Goal: Use online tool/utility: Utilize a website feature to perform a specific function

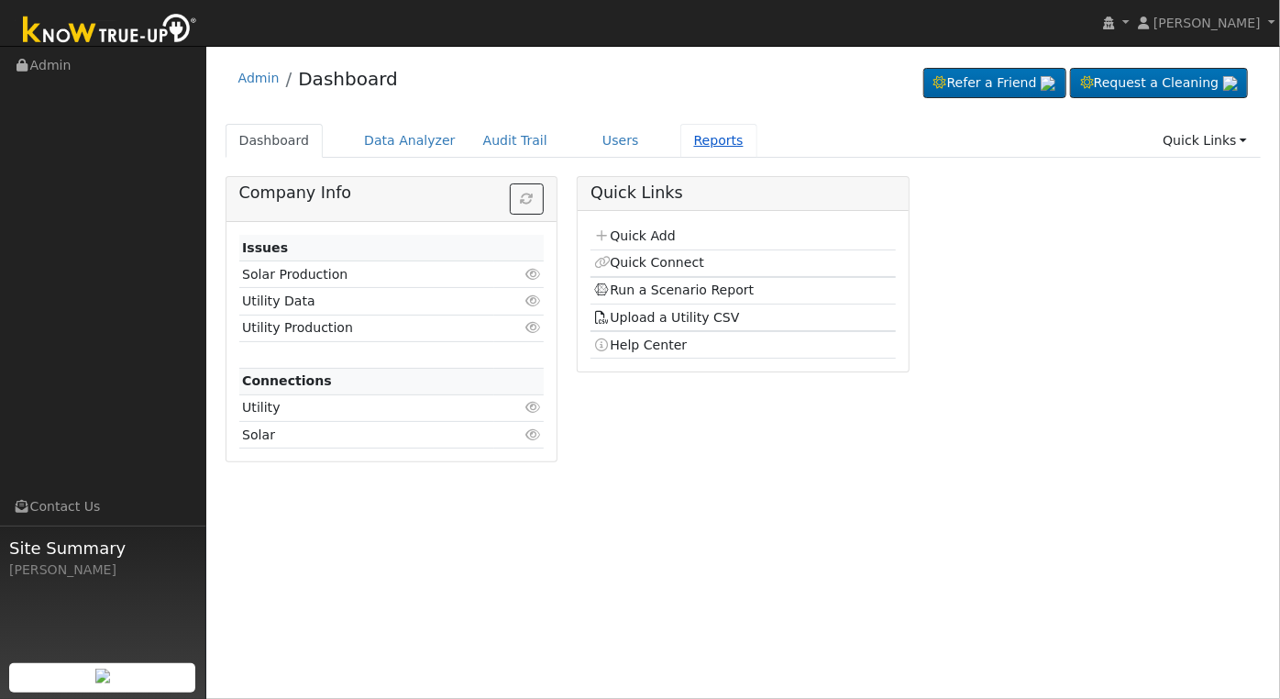
click at [689, 144] on link "Reports" at bounding box center [718, 141] width 77 height 34
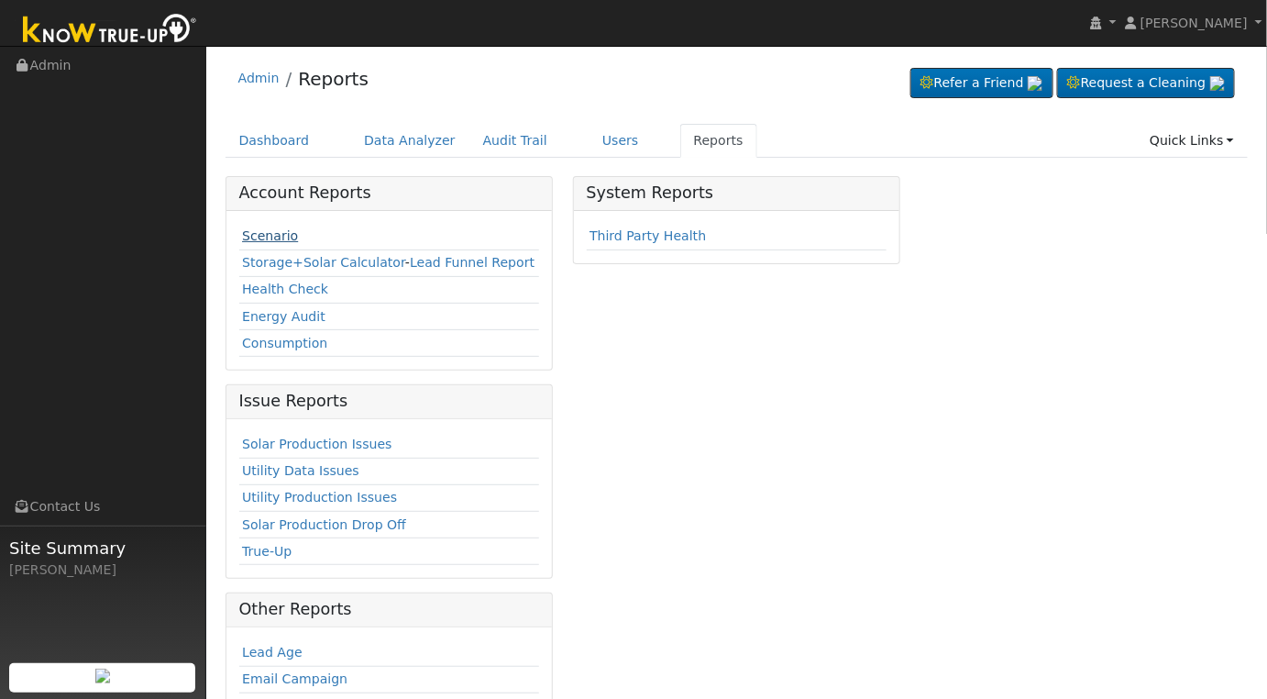
click at [275, 238] on link "Scenario" at bounding box center [270, 235] width 56 height 15
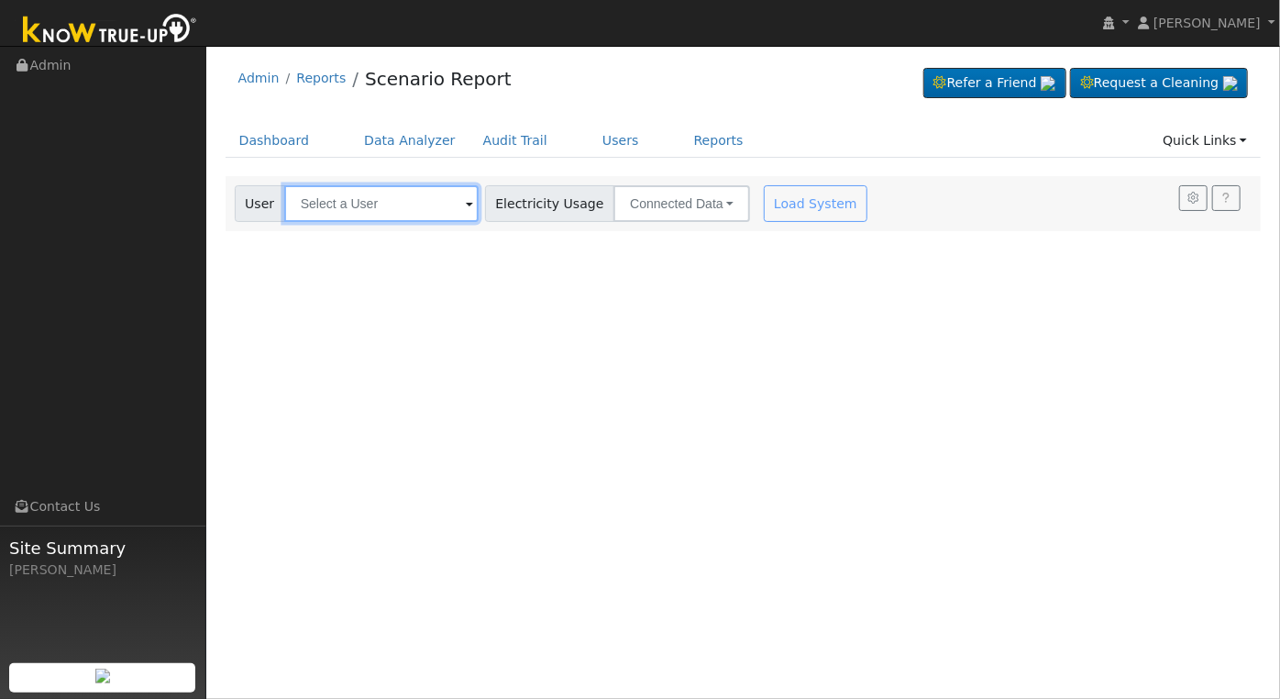
click at [403, 210] on input "text" at bounding box center [381, 203] width 194 height 37
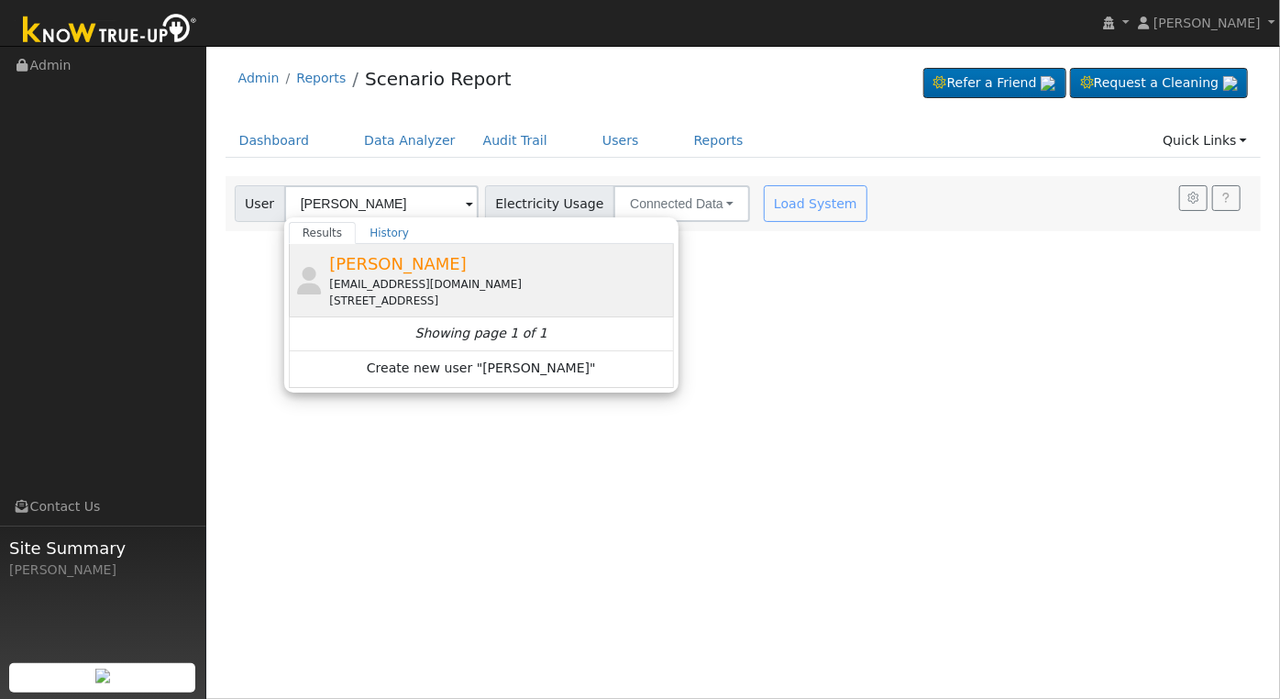
click at [388, 272] on span "[PERSON_NAME]" at bounding box center [398, 263] width 138 height 19
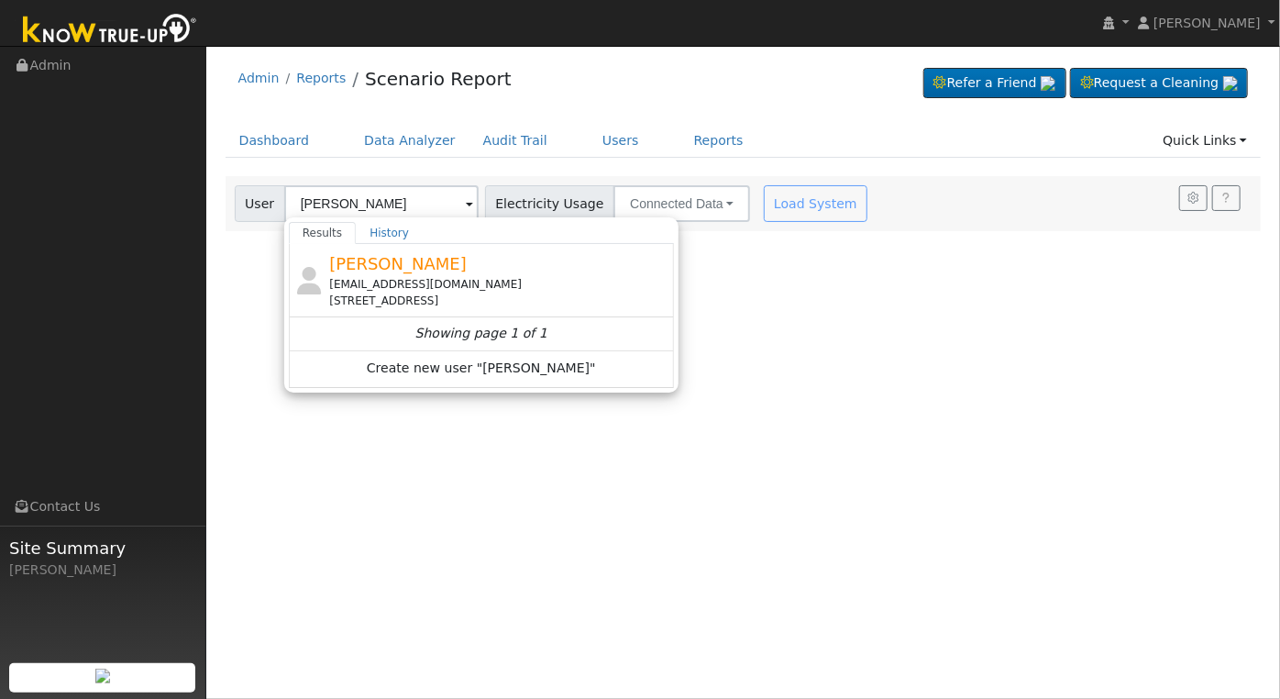
type input "[PERSON_NAME]"
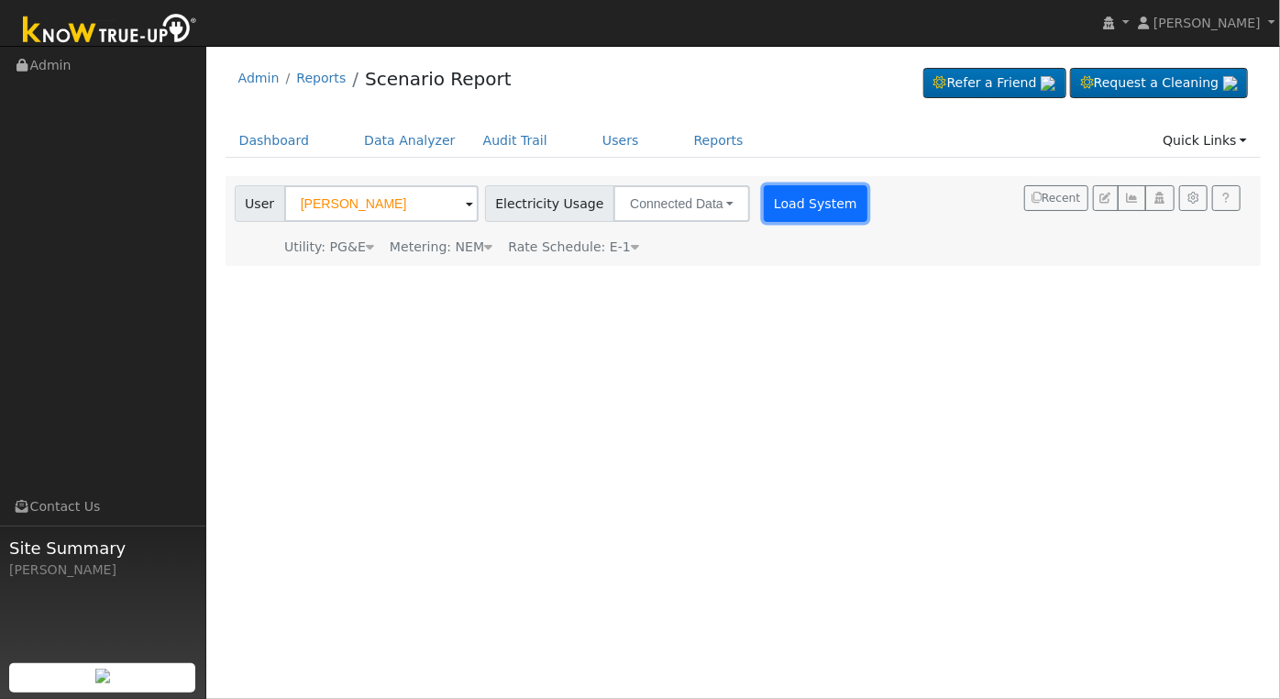
click at [764, 204] on button "Load System" at bounding box center [816, 203] width 105 height 37
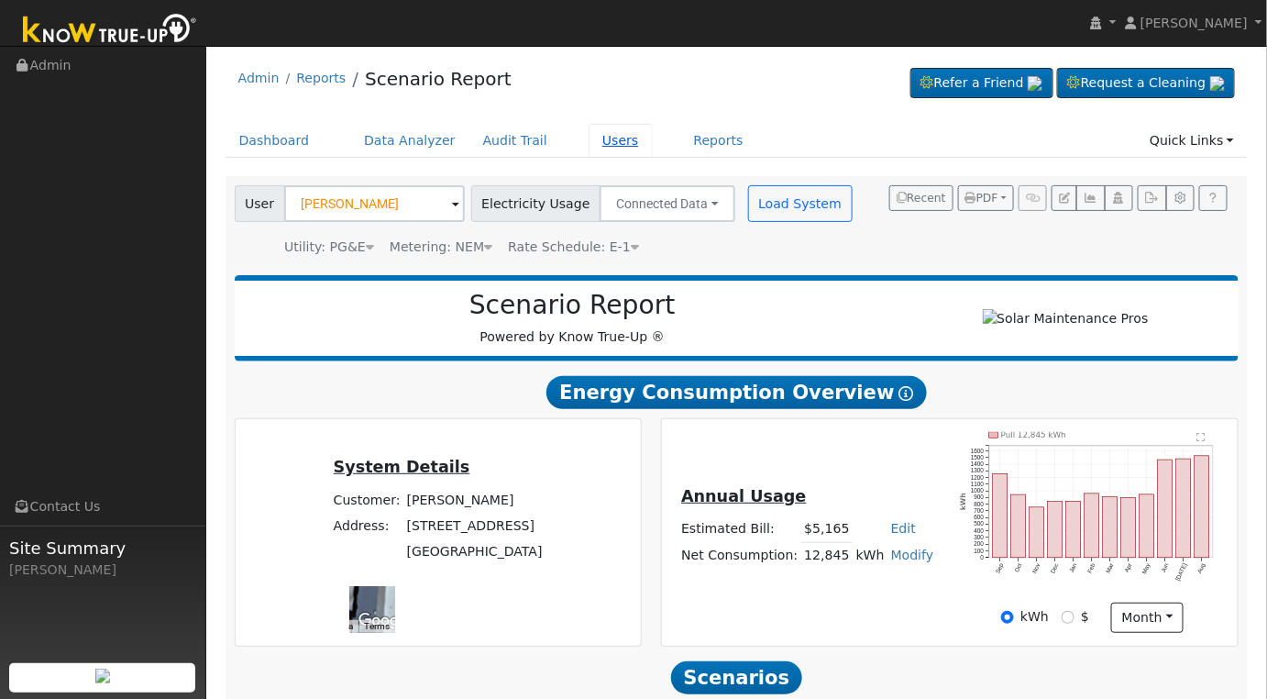
click at [601, 147] on link "Users" at bounding box center [621, 141] width 64 height 34
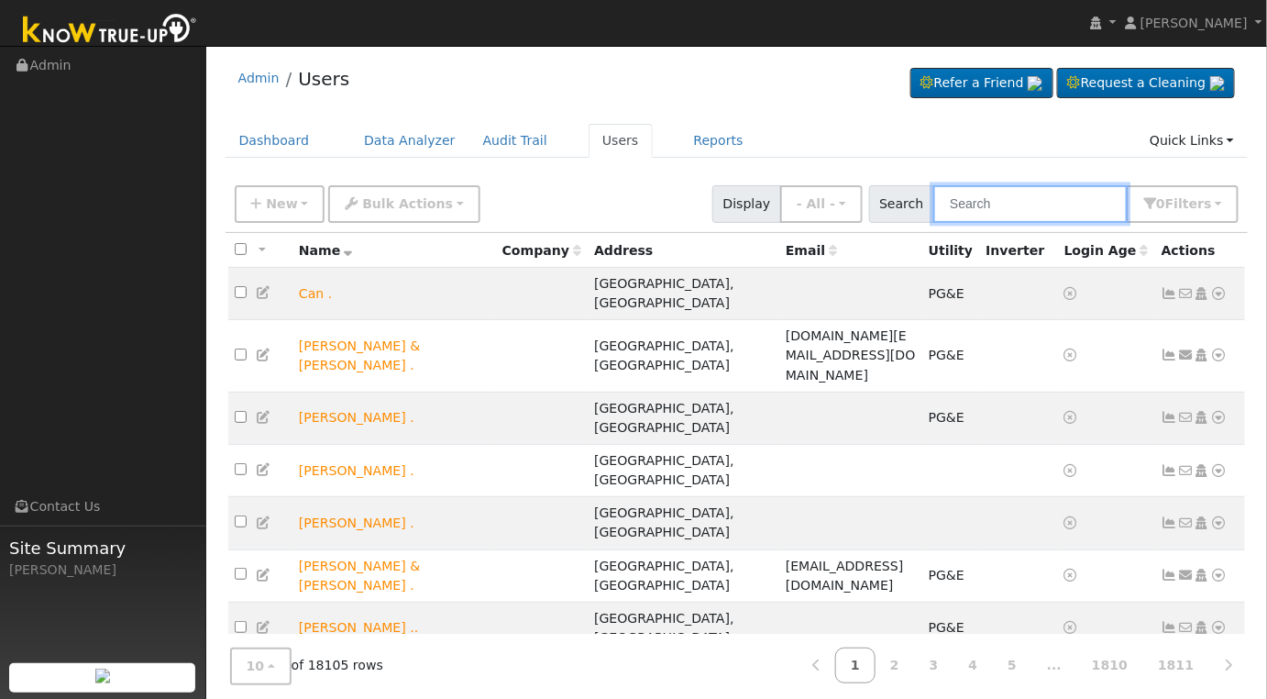
click at [1022, 203] on input "text" at bounding box center [1030, 204] width 194 height 38
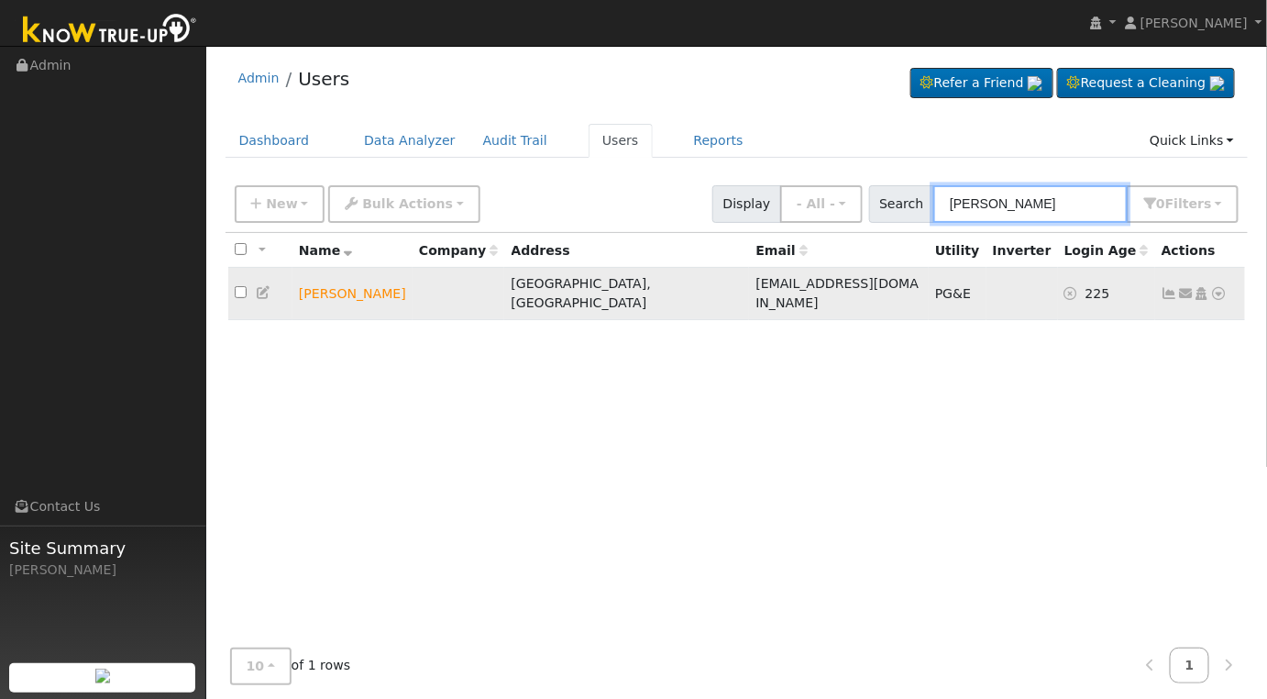
type input "[PERSON_NAME]"
click at [354, 281] on td "[PERSON_NAME]" at bounding box center [352, 294] width 120 height 52
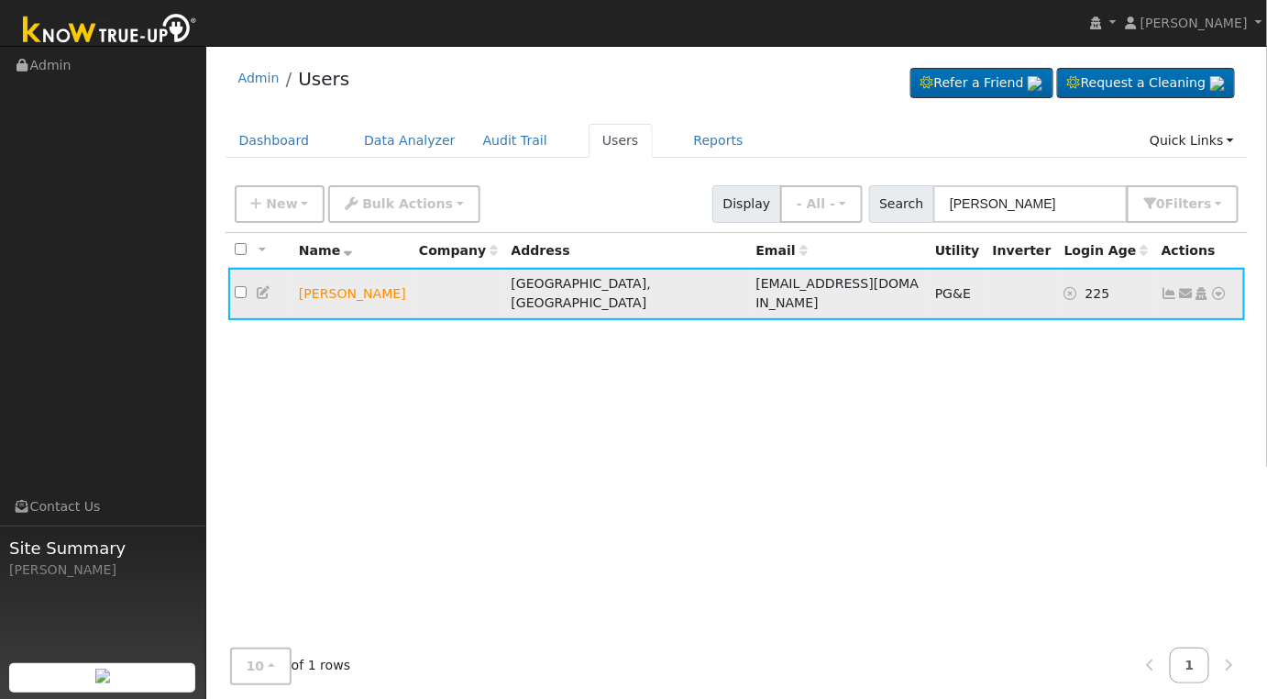
click at [264, 286] on icon at bounding box center [264, 292] width 17 height 13
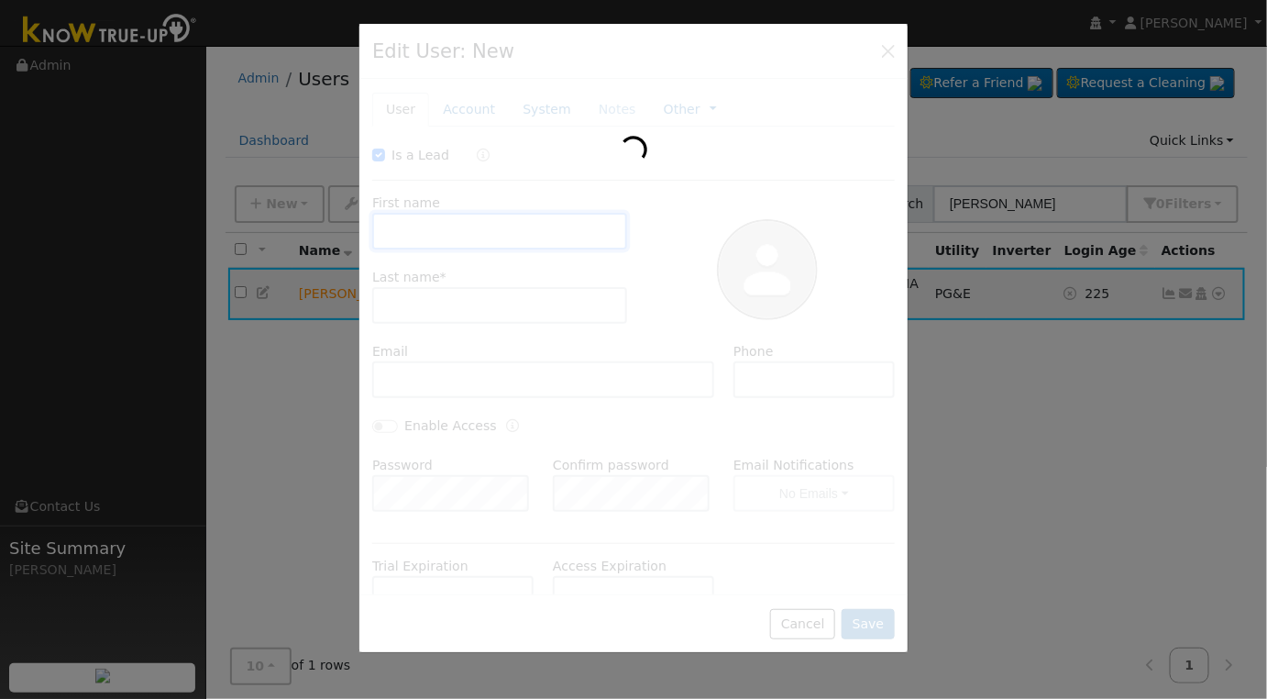
checkbox input "true"
type input "Lisa"
type input "Ryan"
type input "minniesaroyan@gmail.com"
type input "559-917-0362"
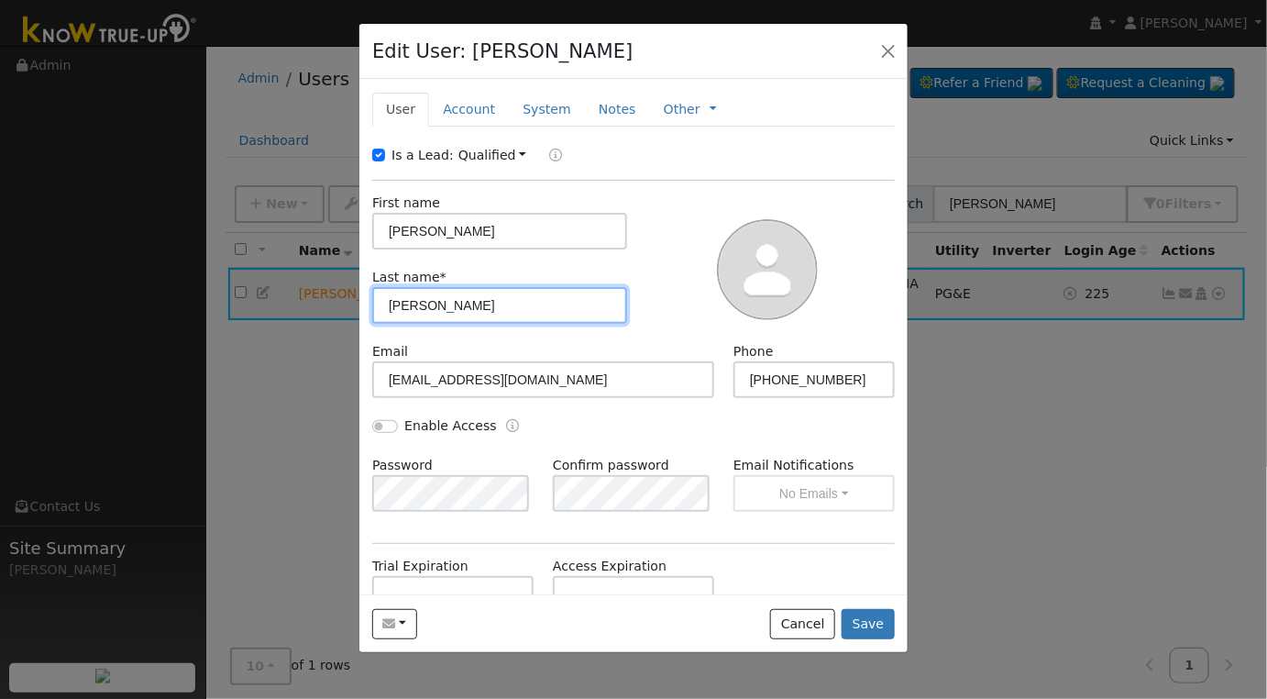
click at [467, 306] on input "Ryan" at bounding box center [499, 305] width 255 height 37
type input "s"
type input "Saroyan"
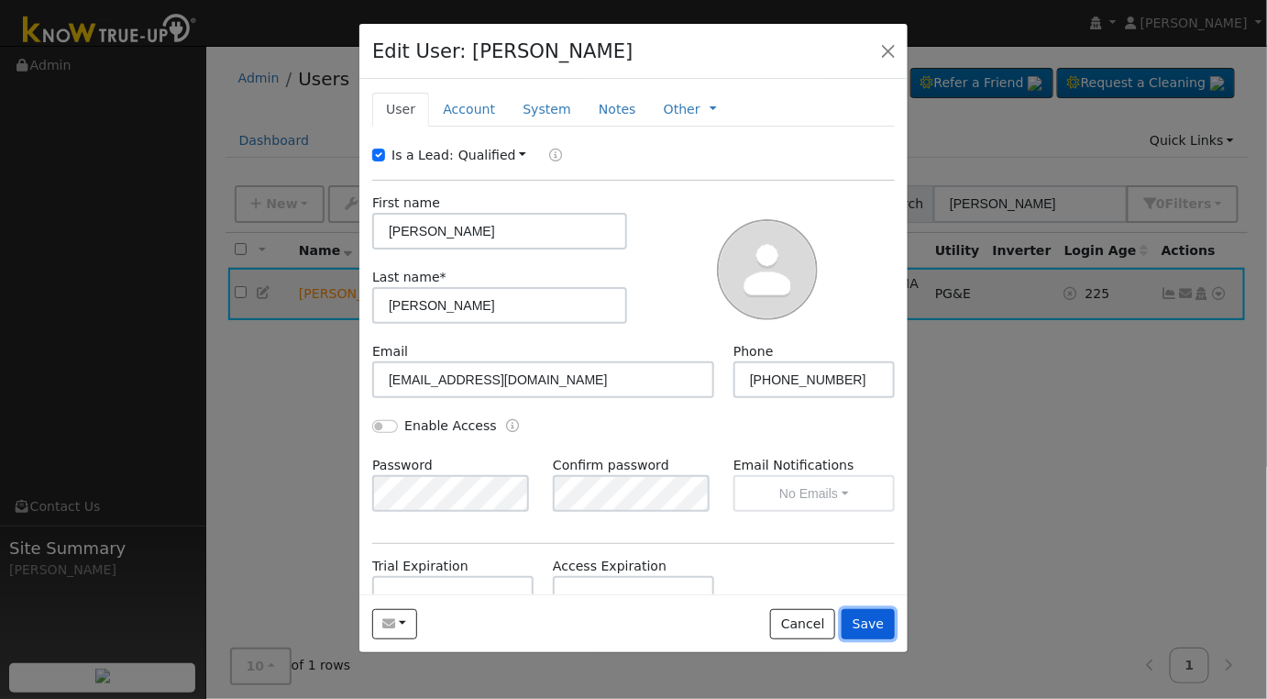
click at [875, 624] on button "Save" at bounding box center [868, 624] width 53 height 31
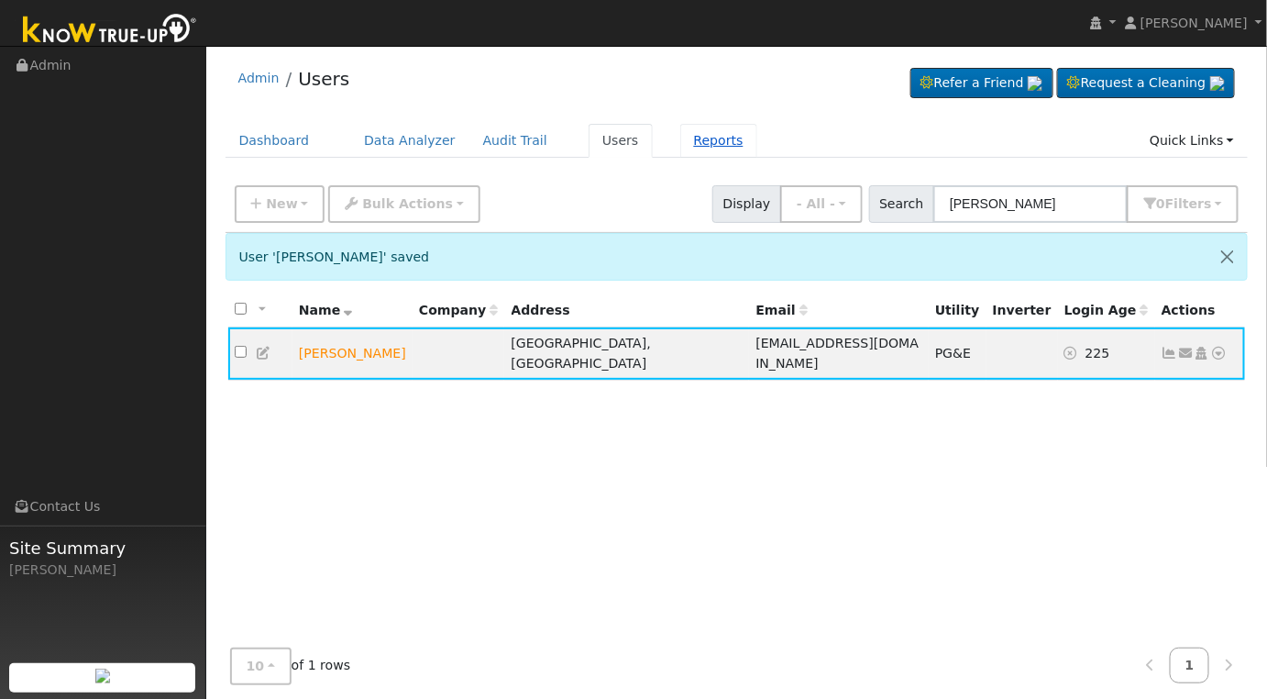
click at [682, 148] on link "Reports" at bounding box center [718, 141] width 77 height 34
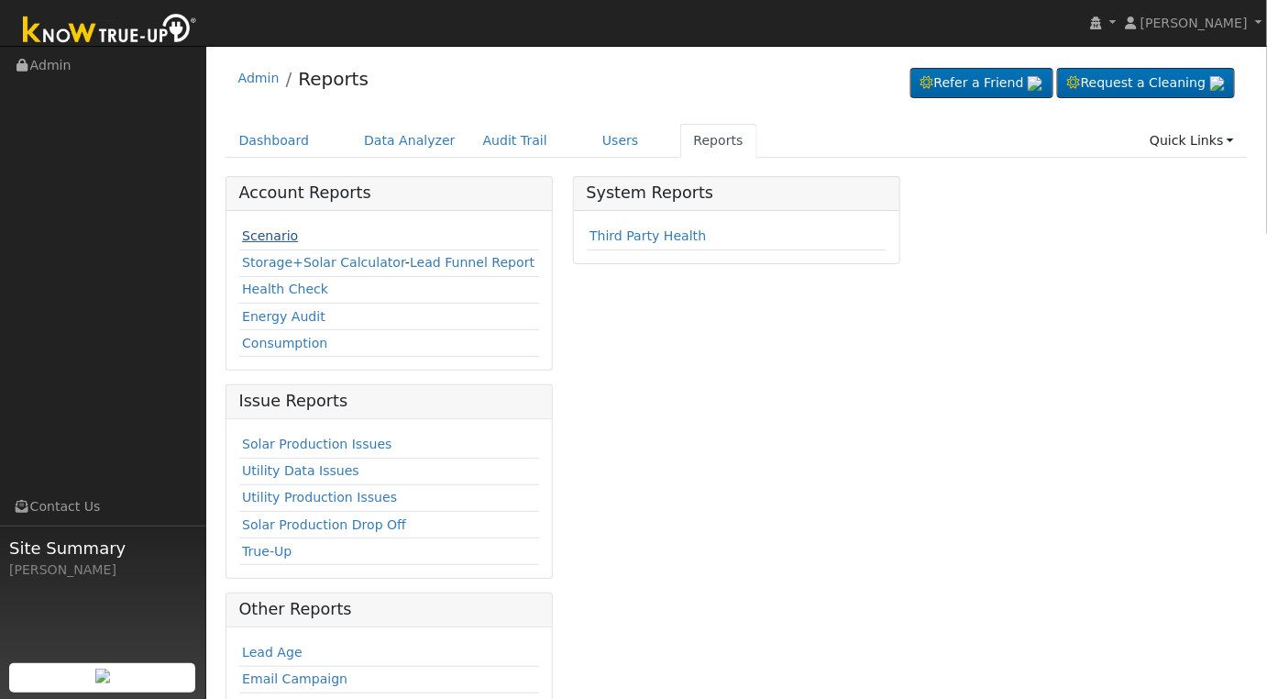
click at [261, 237] on link "Scenario" at bounding box center [270, 235] width 56 height 15
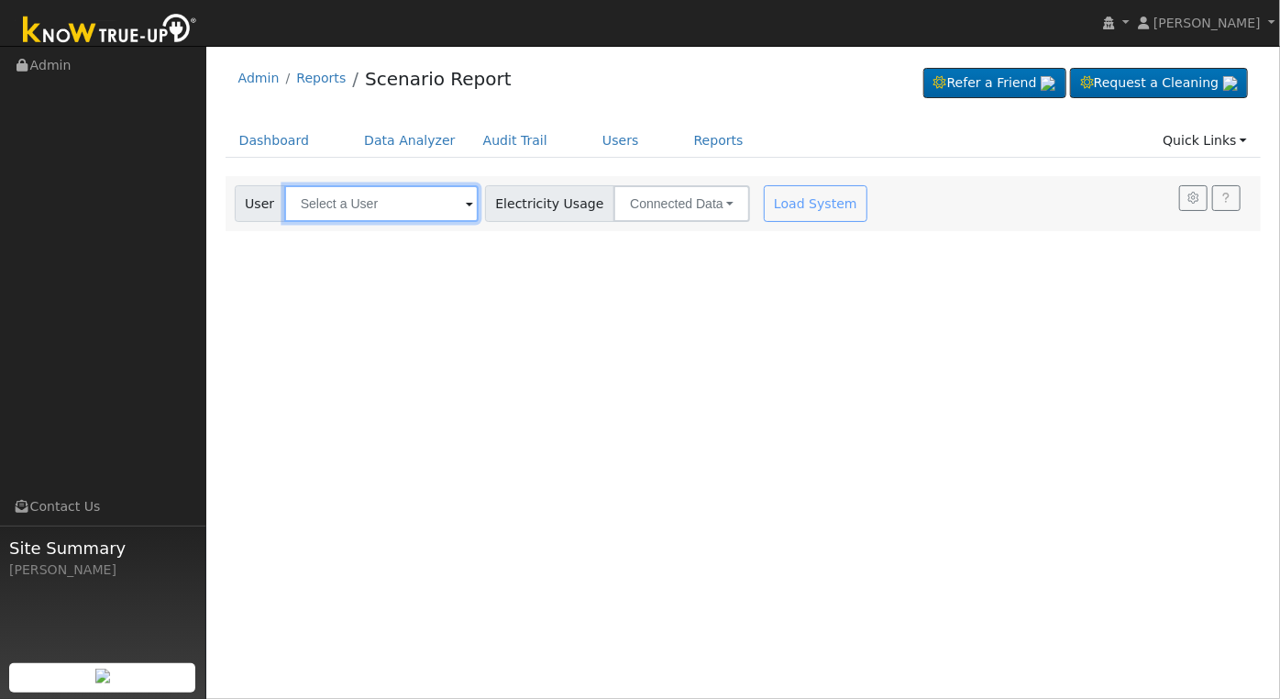
click at [394, 197] on input "text" at bounding box center [381, 203] width 194 height 37
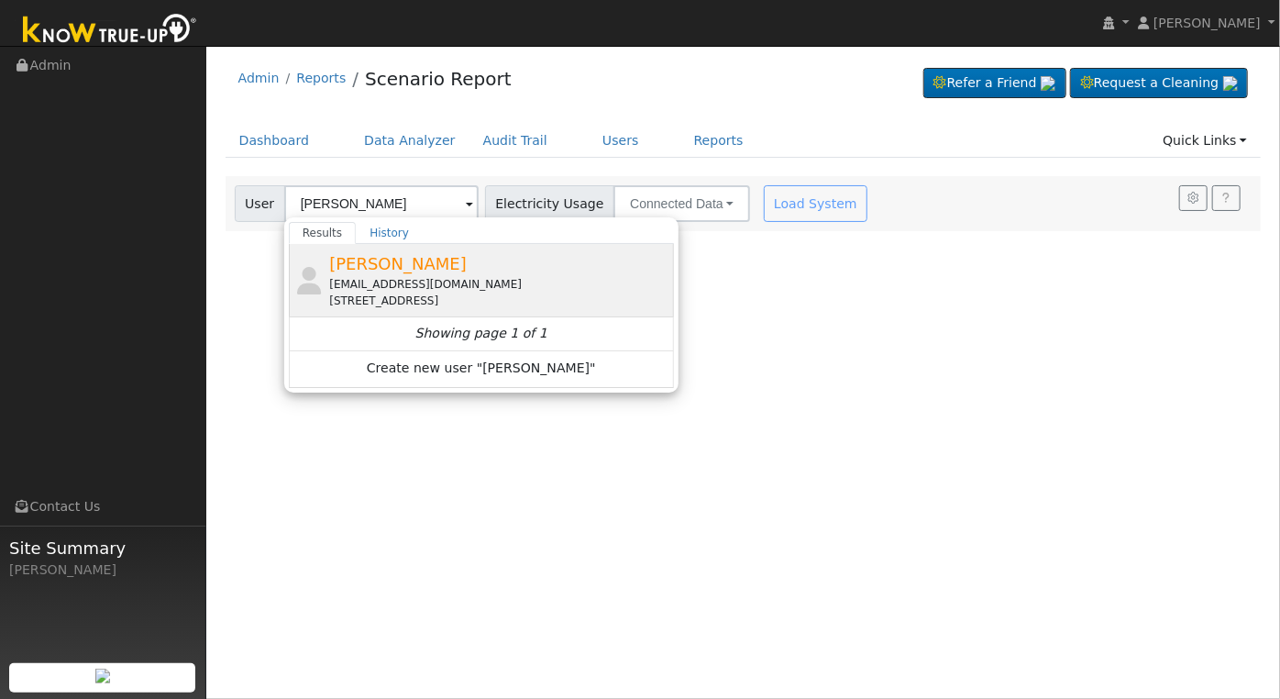
click at [383, 290] on div "[EMAIL_ADDRESS][DOMAIN_NAME]" at bounding box center [499, 284] width 340 height 17
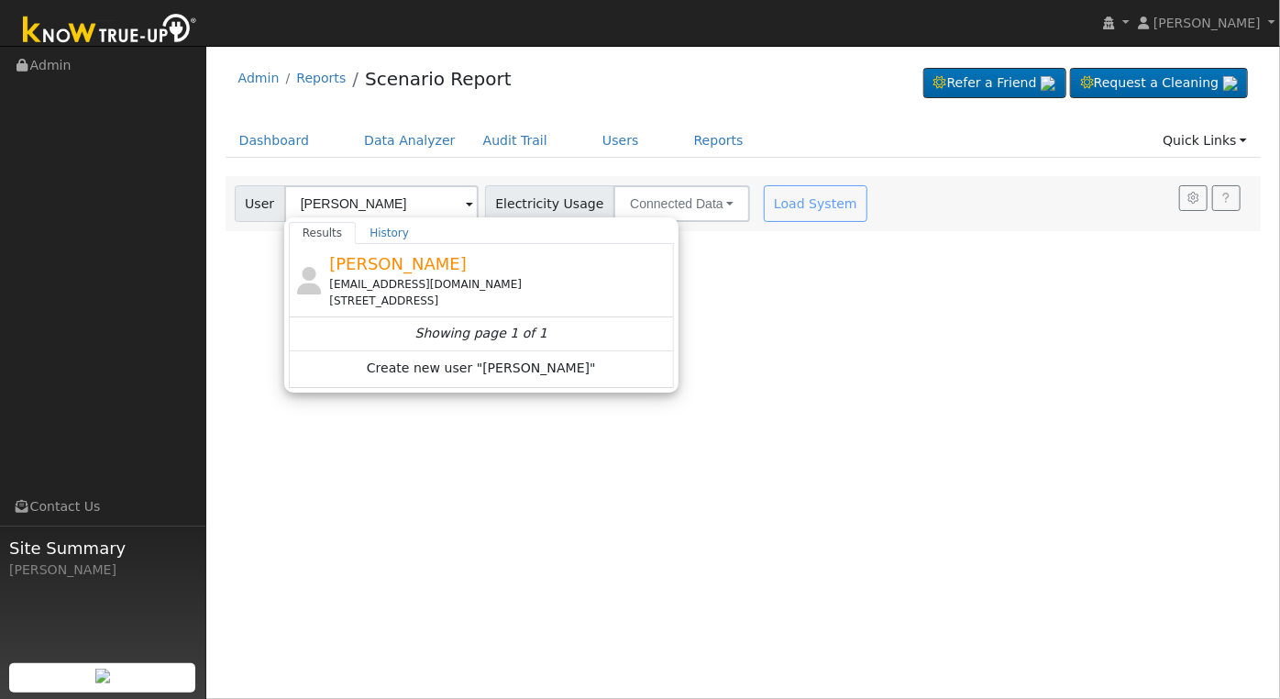
type input "[PERSON_NAME]"
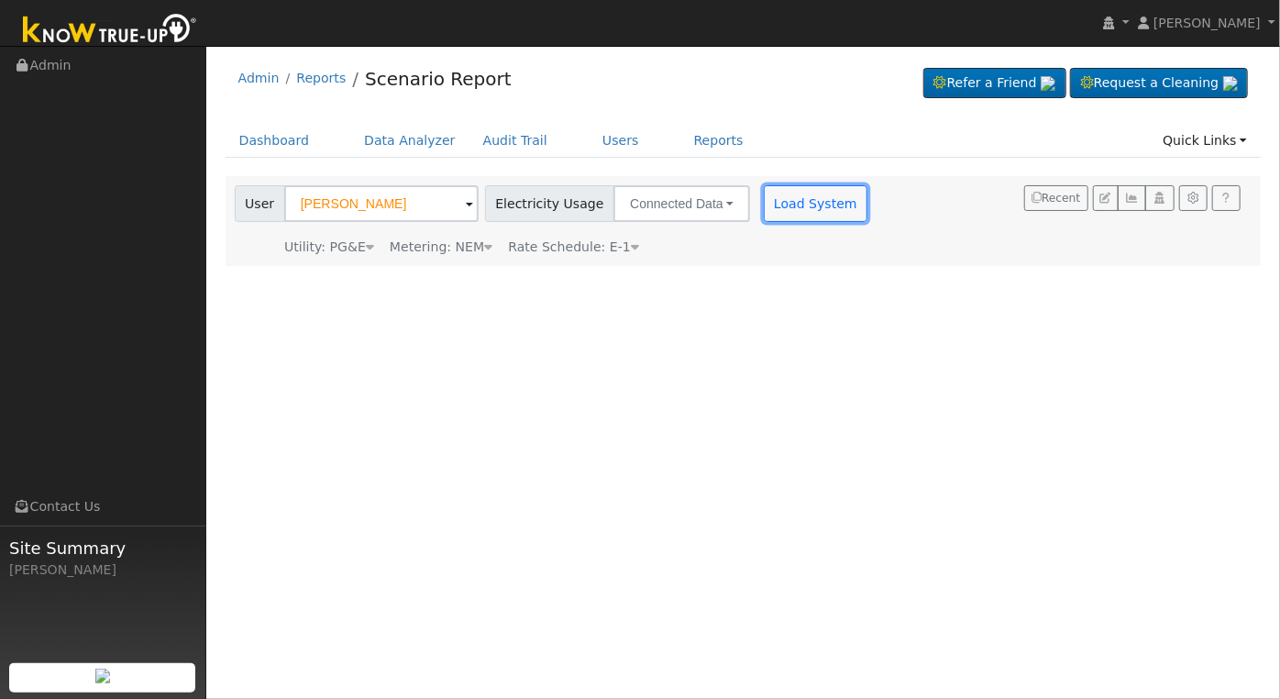
click at [782, 194] on button "Load System" at bounding box center [816, 203] width 105 height 37
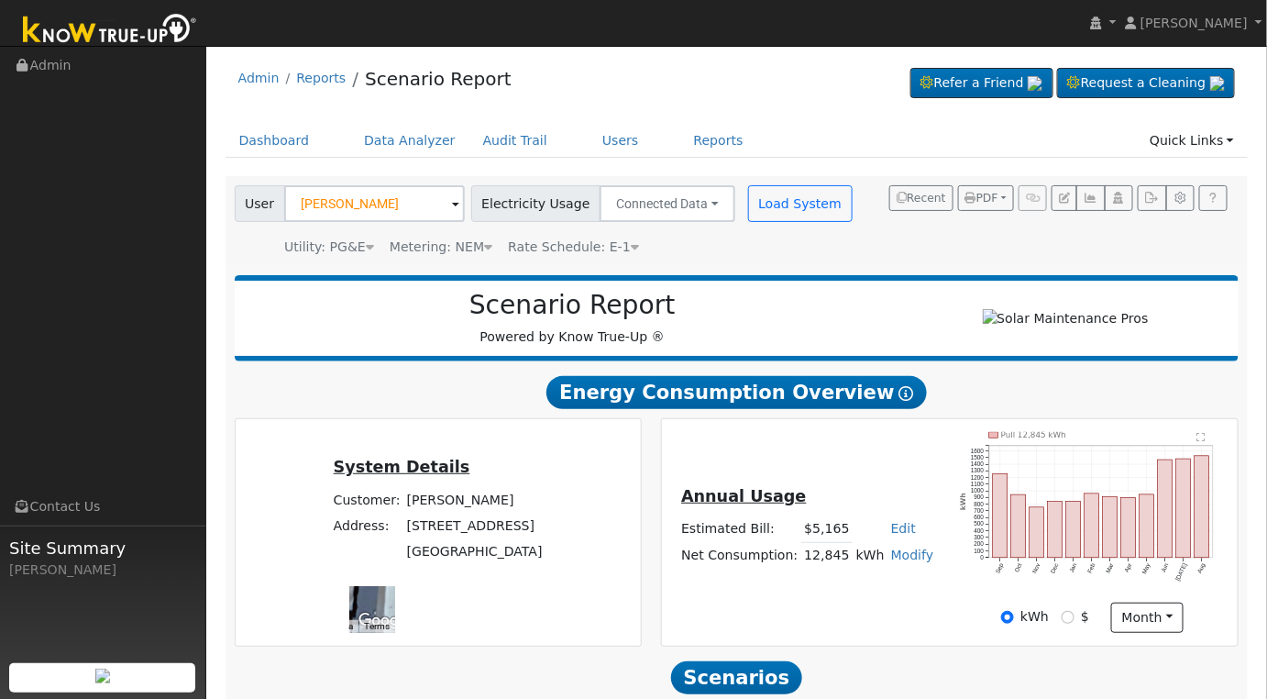
scroll to position [264, 0]
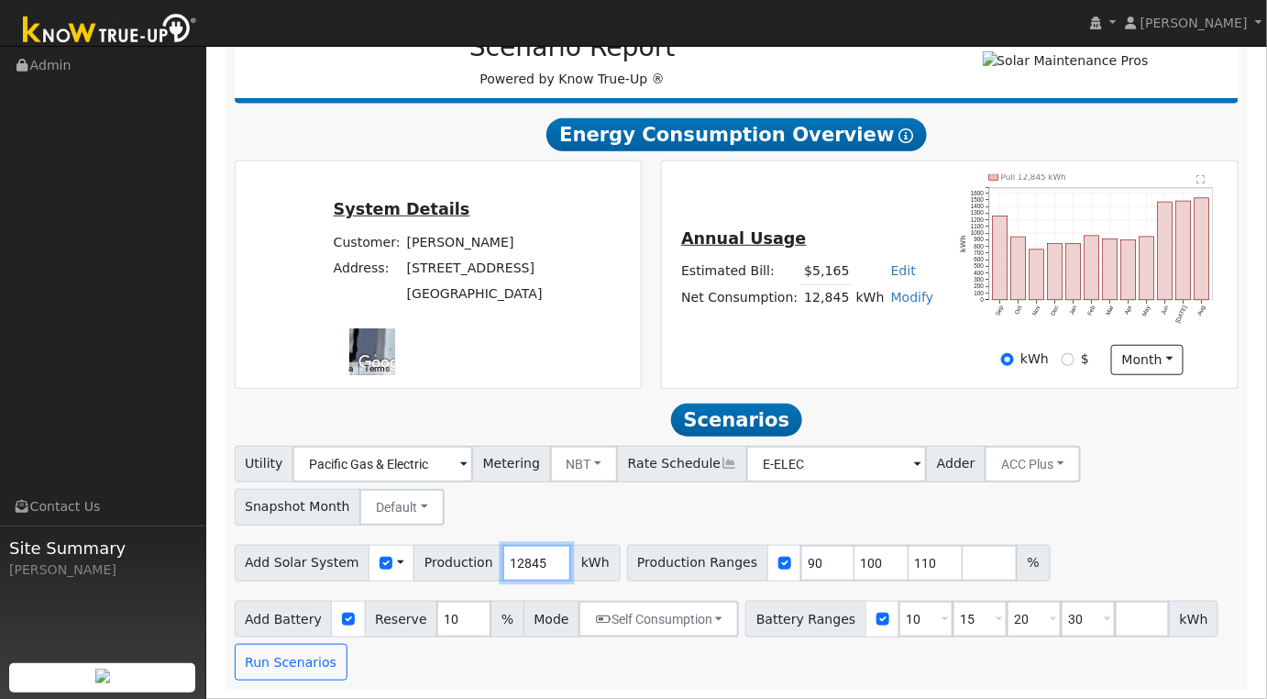
click at [518, 568] on input "12845" at bounding box center [536, 563] width 69 height 37
type input "20776"
click at [800, 564] on input "90" at bounding box center [827, 563] width 55 height 37
type input "100"
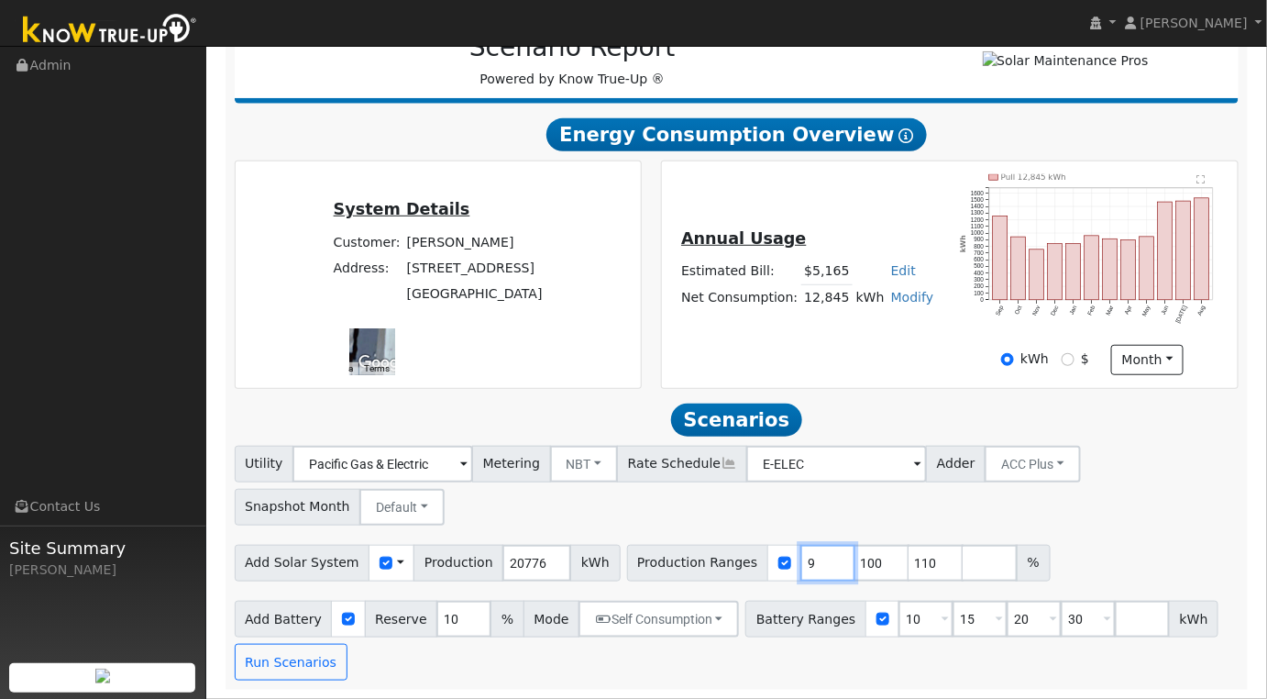
type input "110"
type input "1"
type input "100"
click at [900, 628] on input "10" at bounding box center [925, 619] width 55 height 37
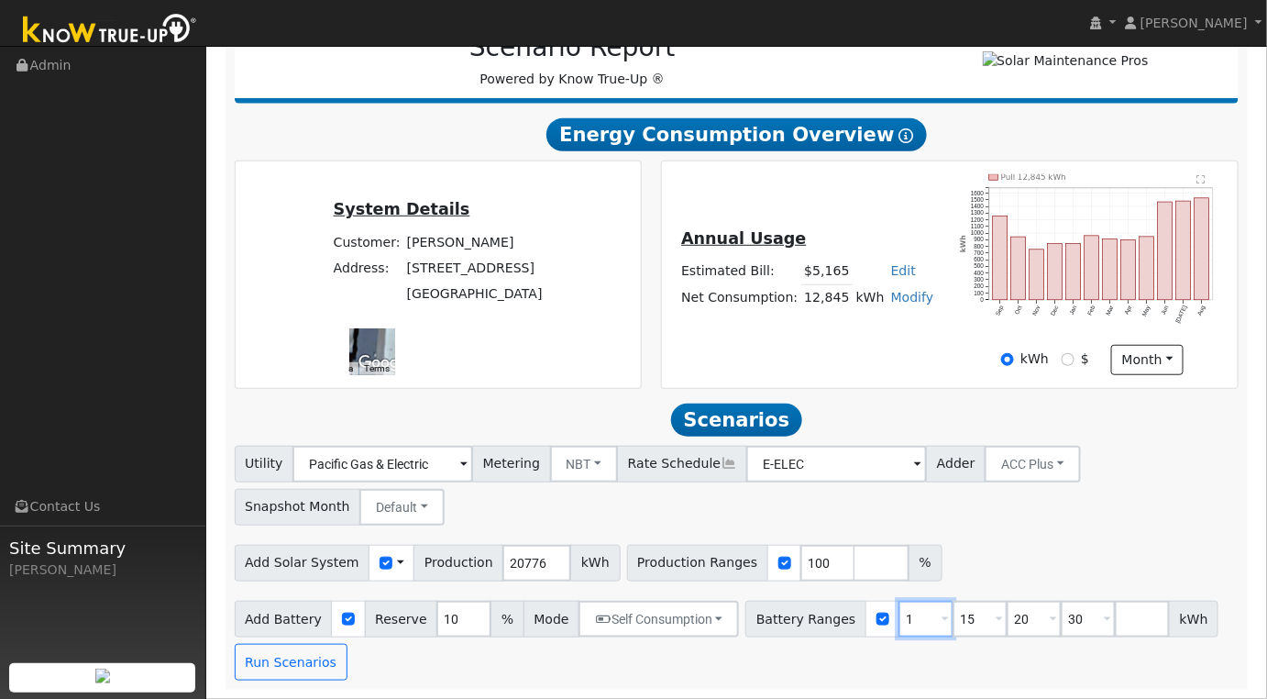
type input "15"
type input "20"
type input "30"
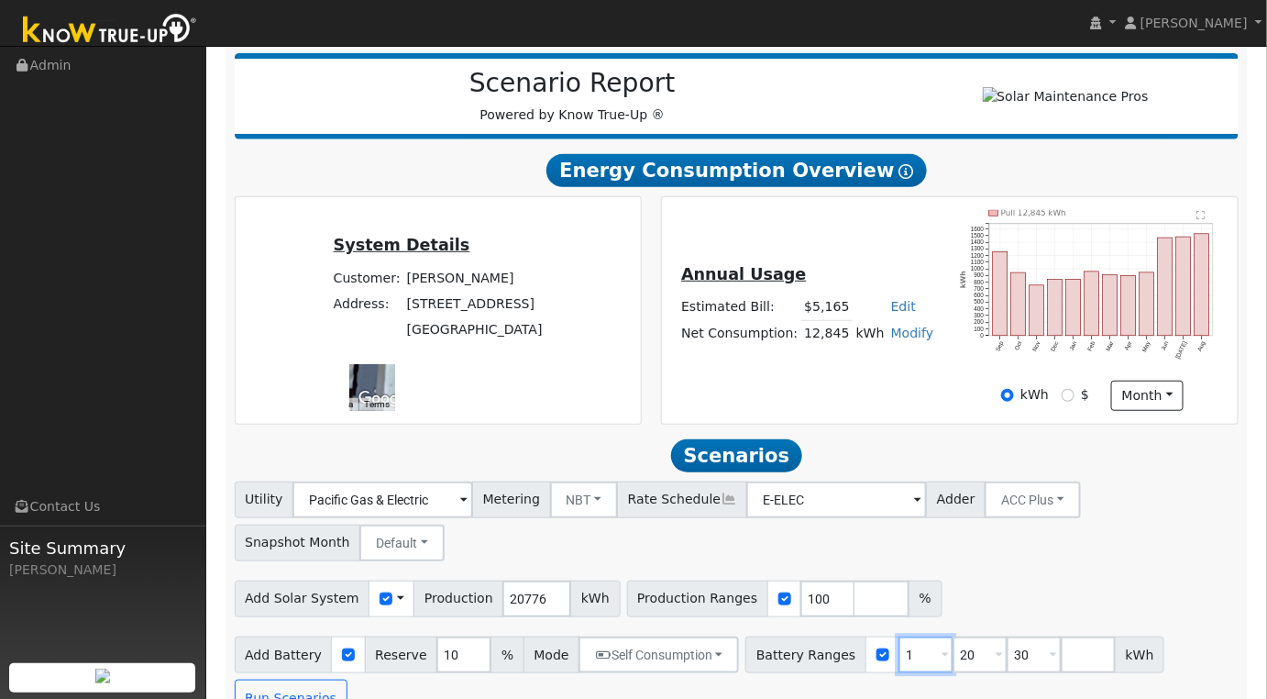
type input "20"
type input "30"
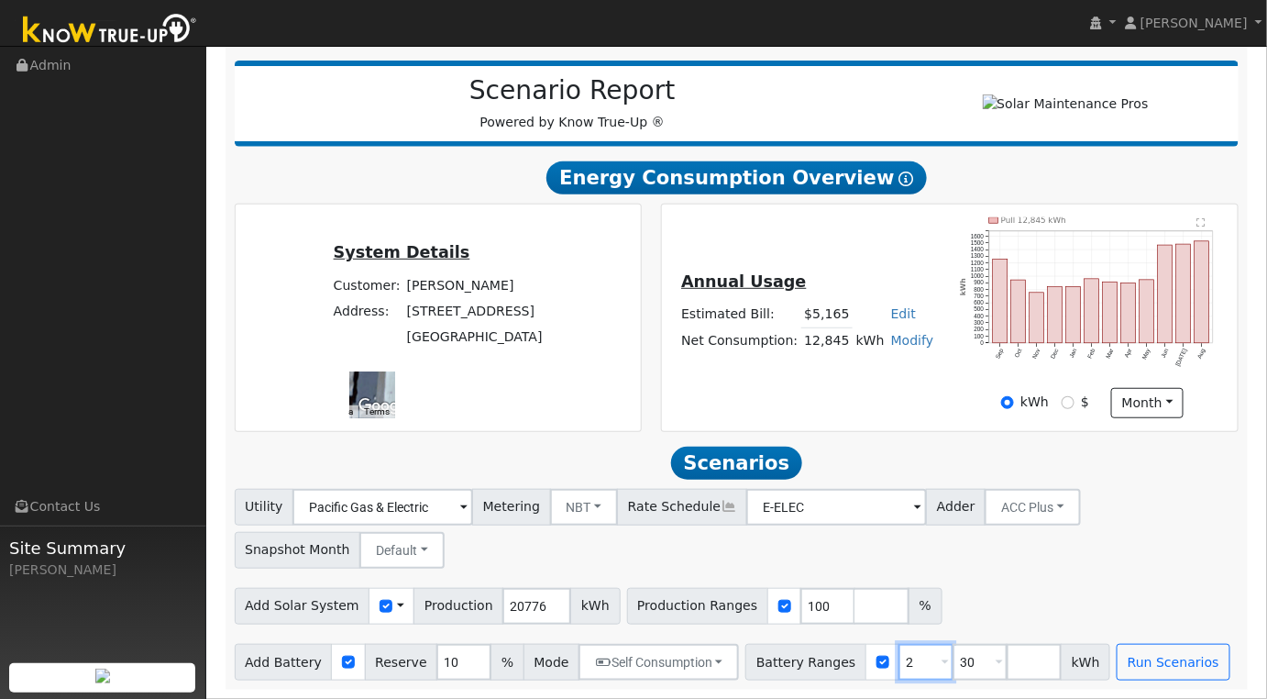
type input "30"
type input "3"
type input "30"
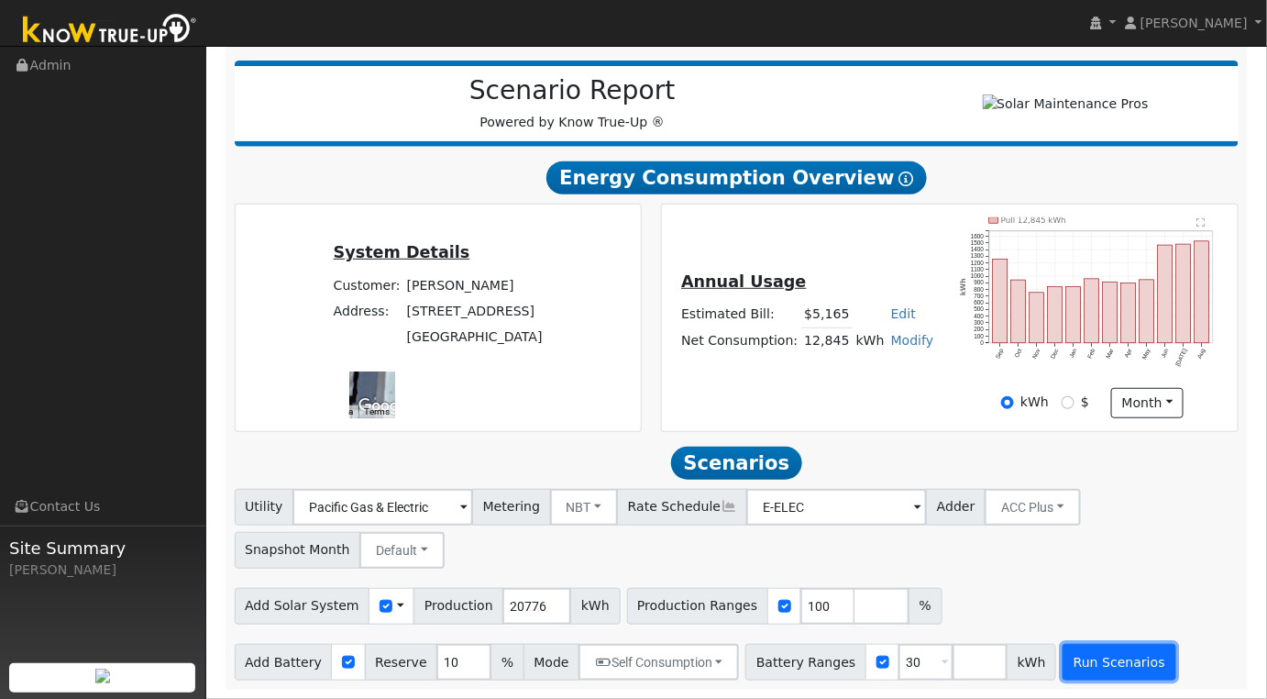
click at [1070, 647] on button "Run Scenarios" at bounding box center [1119, 662] width 113 height 37
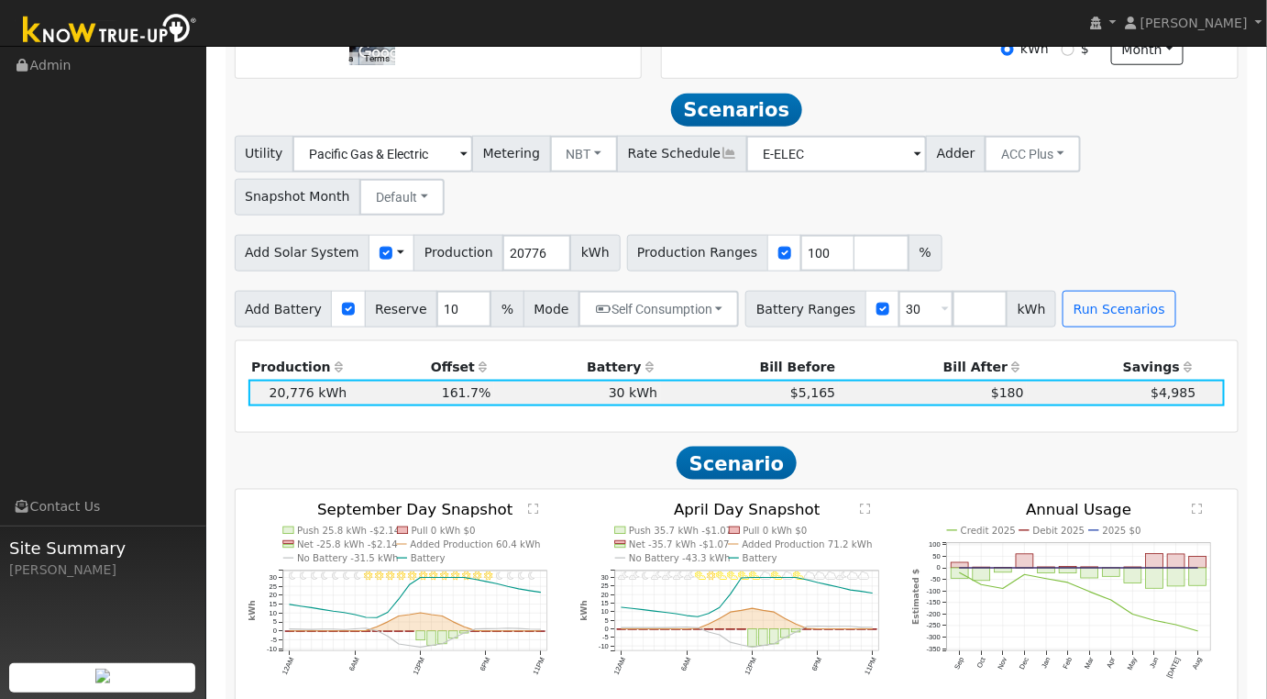
scroll to position [611, 0]
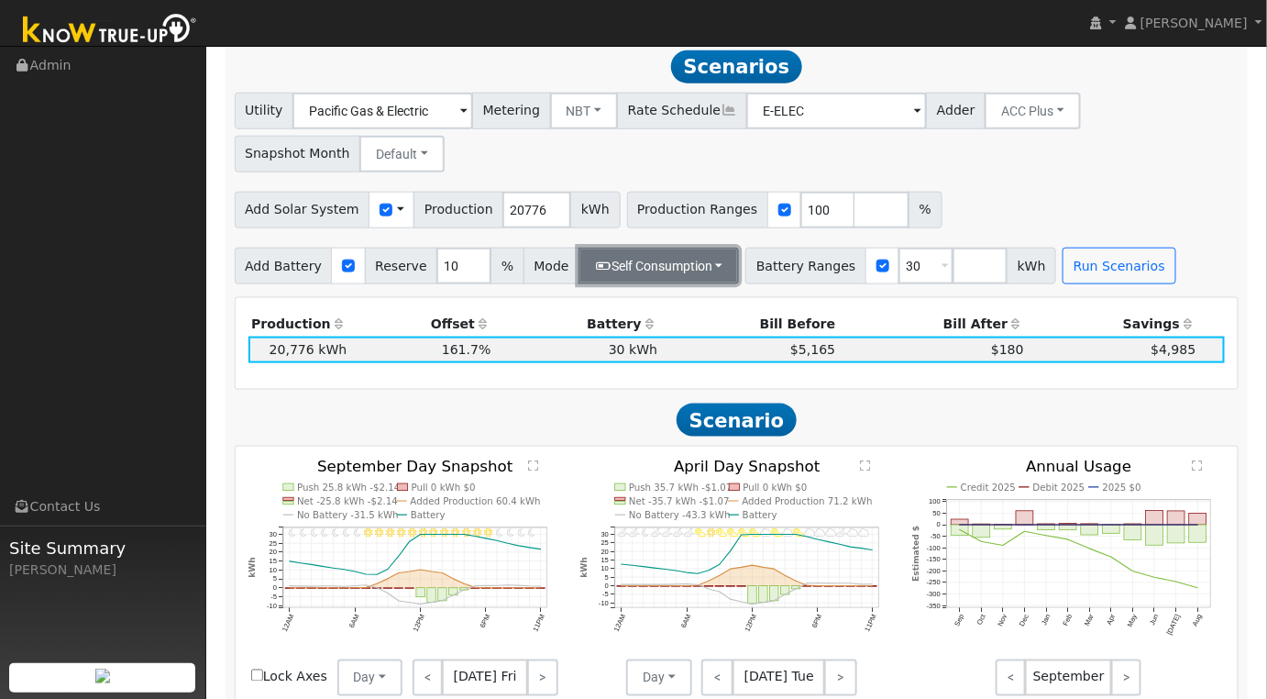
click at [691, 284] on button "Self Consumption" at bounding box center [659, 266] width 160 height 37
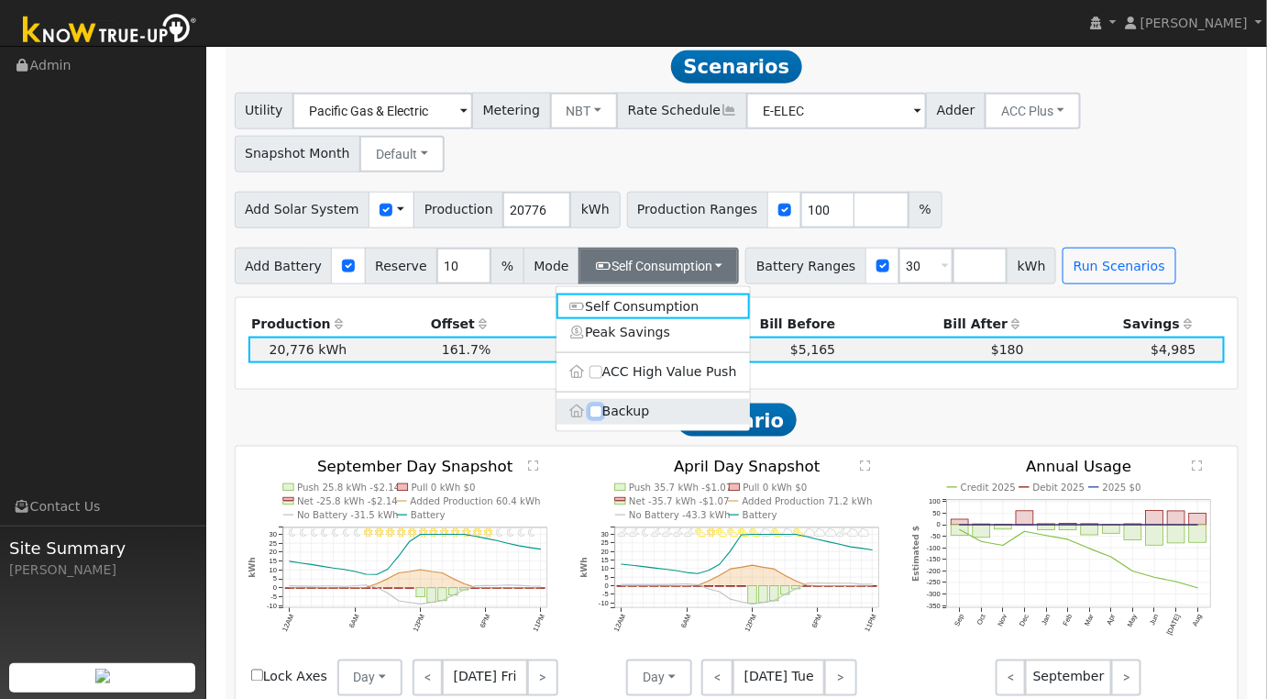
click at [600, 418] on input "Backup" at bounding box center [596, 411] width 13 height 13
checkbox input "true"
type input "20"
click at [1082, 166] on div "Utility Pacific Gas & Electric Metering NBT NEM NBT Rate Schedule E-ELEC Adder …" at bounding box center [736, 129] width 1011 height 86
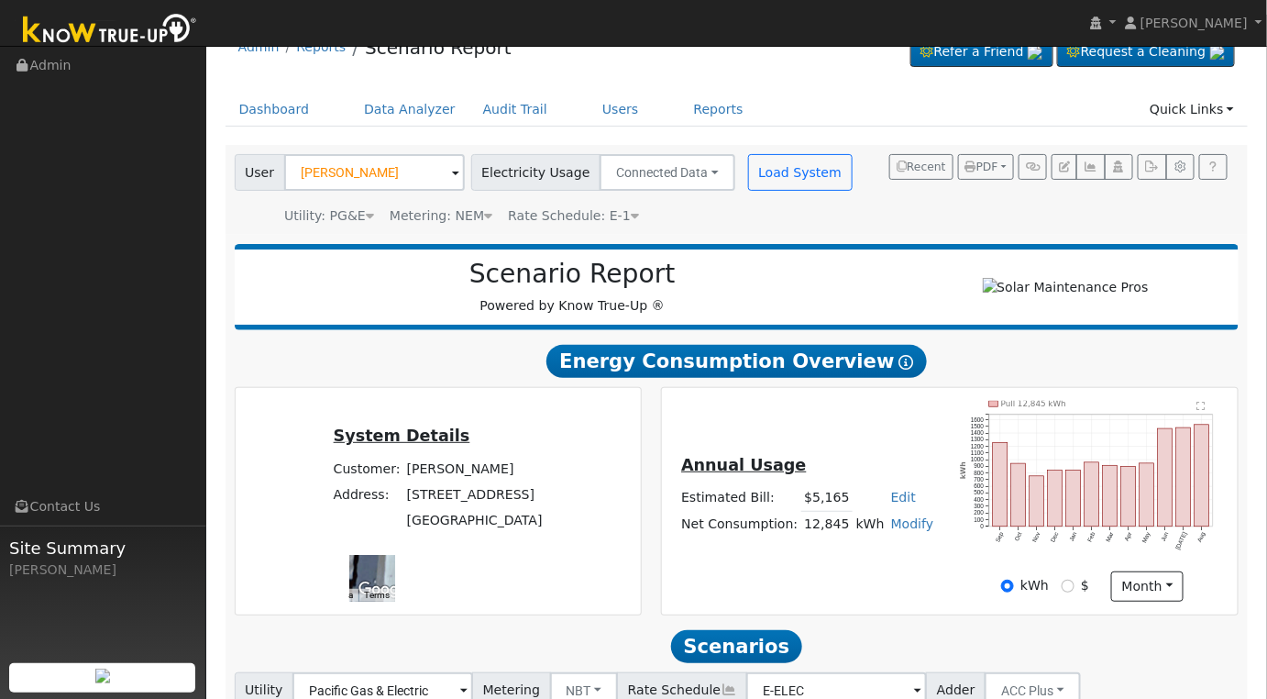
scroll to position [0, 0]
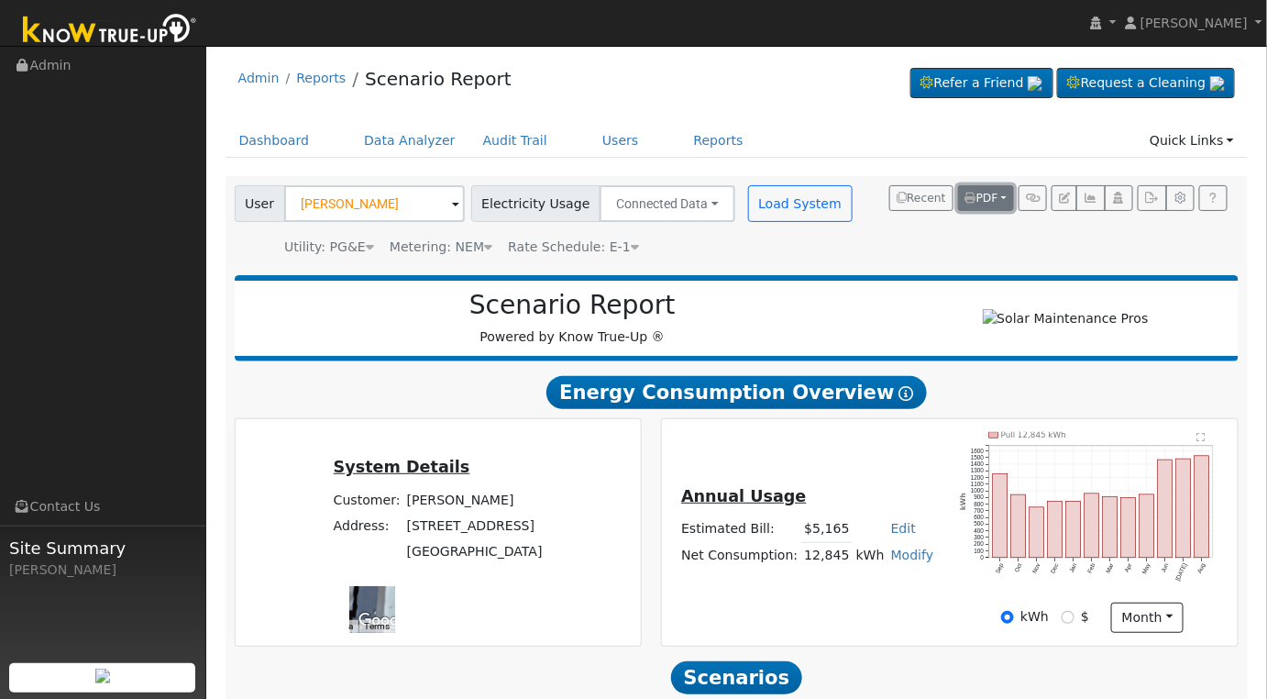
click at [998, 195] on span "PDF" at bounding box center [981, 198] width 33 height 13
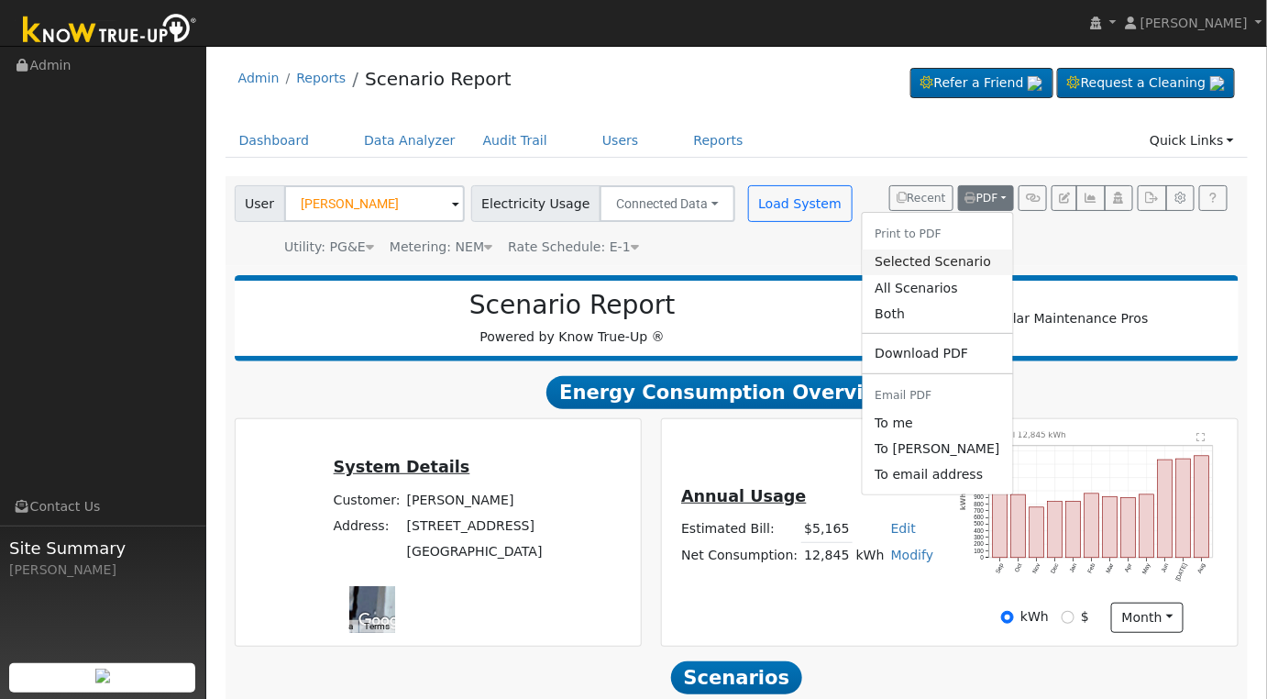
click at [951, 259] on link "Selected Scenario" at bounding box center [937, 262] width 150 height 26
